Goal: Information Seeking & Learning: Learn about a topic

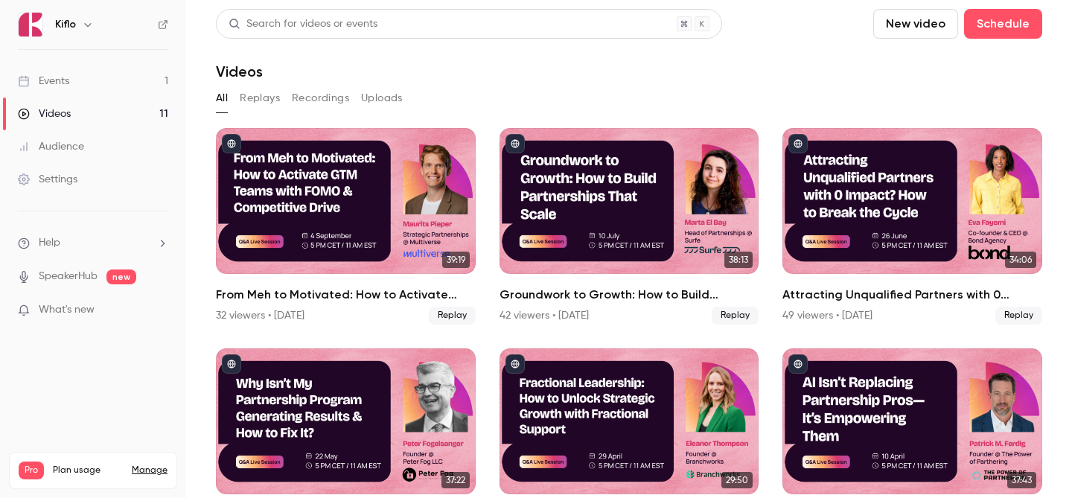
click at [108, 74] on link "Events 1" at bounding box center [93, 81] width 186 height 33
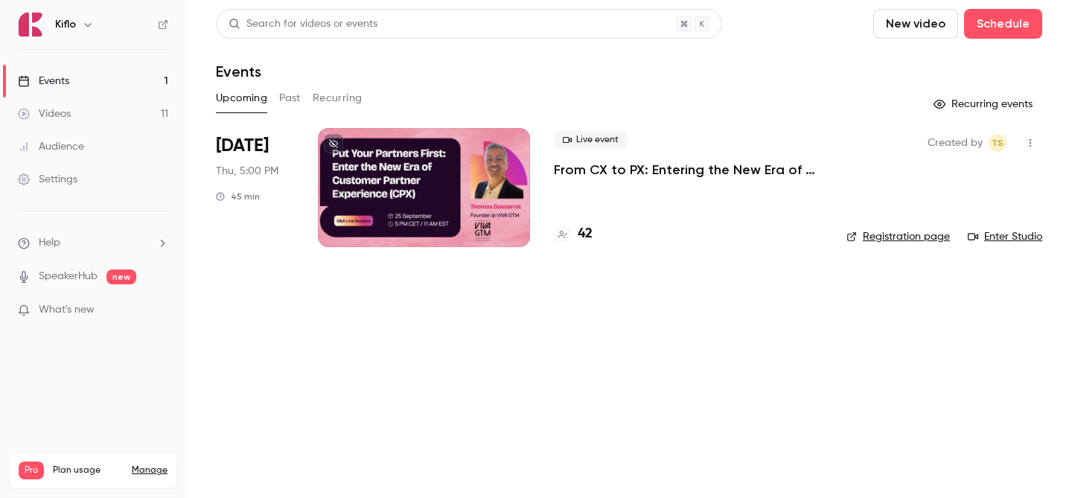
click at [593, 229] on div "42" at bounding box center [688, 234] width 269 height 20
click at [587, 232] on h4 "42" at bounding box center [585, 234] width 15 height 20
click at [586, 242] on h4 "42" at bounding box center [585, 234] width 15 height 20
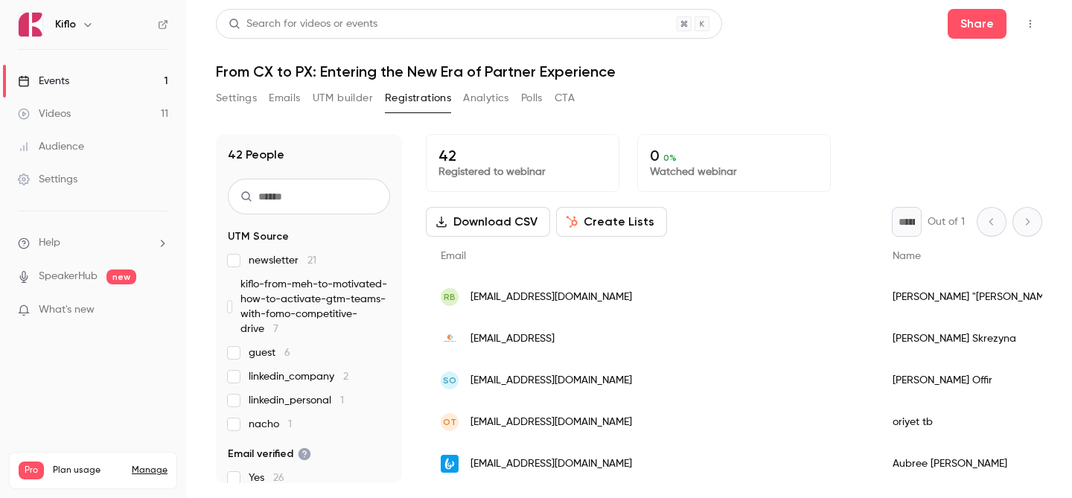
click at [141, 81] on link "Events 1" at bounding box center [93, 81] width 186 height 33
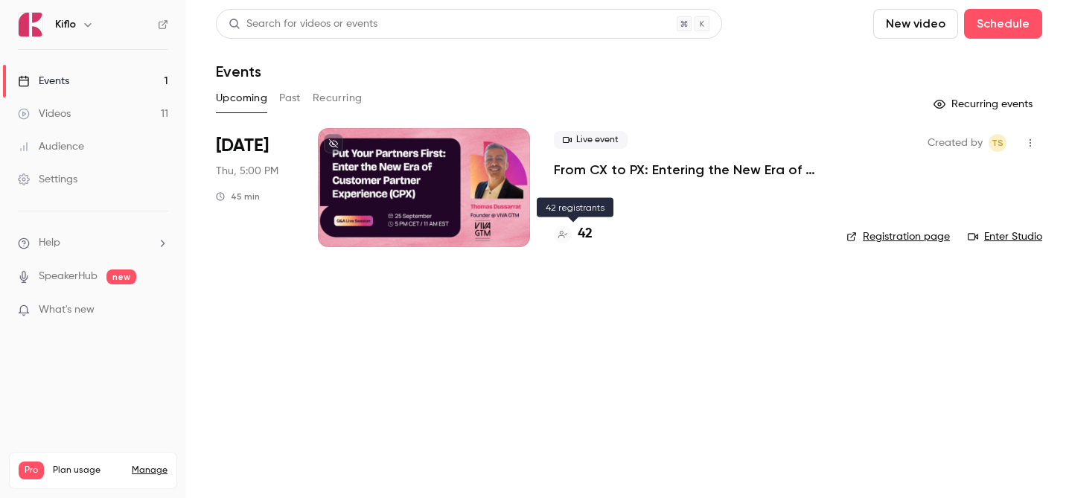
click at [578, 234] on h4 "42" at bounding box center [585, 234] width 15 height 20
